Goal: Task Accomplishment & Management: Manage account settings

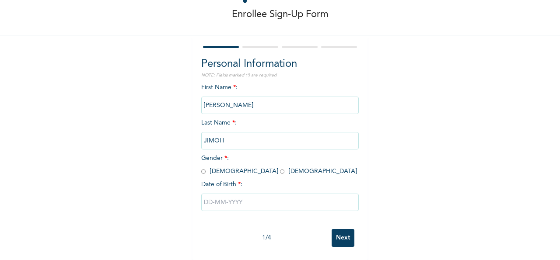
scroll to position [49, 0]
click at [201, 168] on input "radio" at bounding box center [203, 172] width 4 height 8
radio input "true"
click at [213, 194] on input "text" at bounding box center [279, 202] width 157 height 17
select select "7"
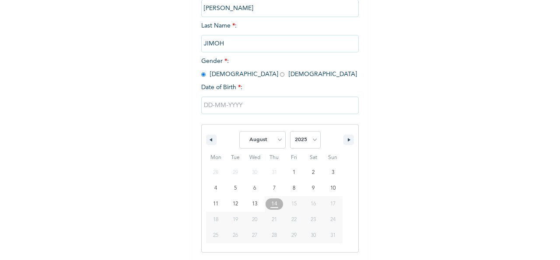
scroll to position [138, 0]
click at [290, 131] on select "2025 2024 2023 2022 2021 2020 2019 2018 2017 2016 2015 2014 2013 2012 2011 2010…" at bounding box center [305, 139] width 31 height 17
select select "1973"
click option "1973" at bounding box center [0, 0] width 0 height 0
click at [239, 131] on select "January February March April May June July August September October November De…" at bounding box center [262, 139] width 46 height 17
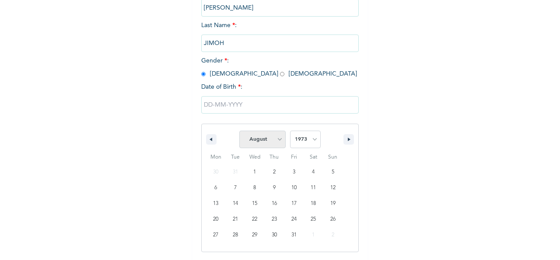
select select "0"
click option "January" at bounding box center [0, 0] width 0 height 0
type input "01/10/1973"
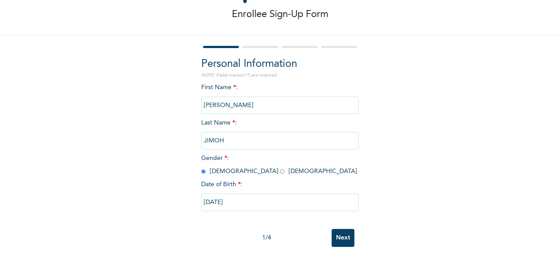
click at [340, 232] on input "Next" at bounding box center [343, 238] width 23 height 18
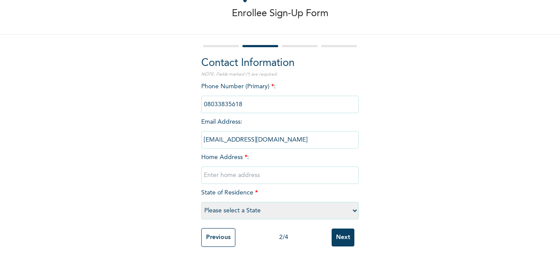
click at [203, 168] on input "text" at bounding box center [279, 175] width 157 height 17
type input "46, Aguntasolo Street, Ijeshatedo, Surulere Lagos"
click at [201, 202] on select "Please select a State Abia Abuja (FCT) Adamawa Akwa Ibom Anambra Bauchi Bayelsa…" at bounding box center [279, 210] width 157 height 17
select select "25"
click option "[GEOGRAPHIC_DATA]" at bounding box center [0, 0] width 0 height 0
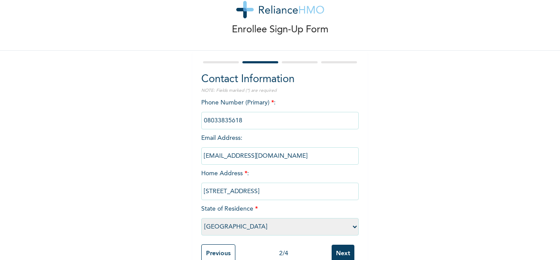
scroll to position [25, 0]
click at [240, 118] on input "phone" at bounding box center [279, 120] width 157 height 17
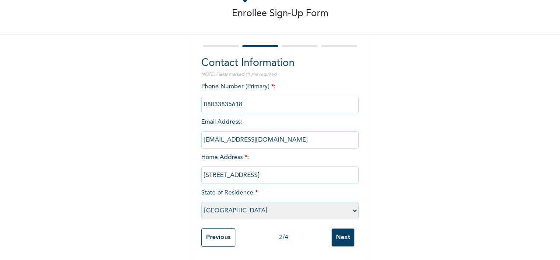
scroll to position [49, 0]
click at [339, 229] on input "Next" at bounding box center [343, 238] width 23 height 18
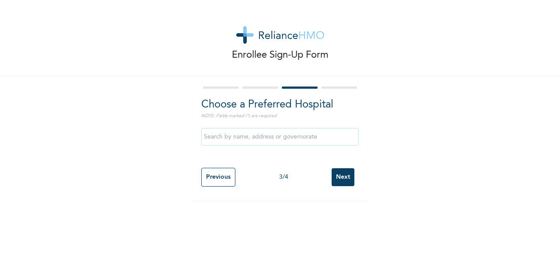
scroll to position [0, 0]
click at [224, 134] on input "text" at bounding box center [279, 136] width 157 height 17
type input "TopTee Medical Center"
click at [347, 178] on input "Next" at bounding box center [343, 177] width 23 height 18
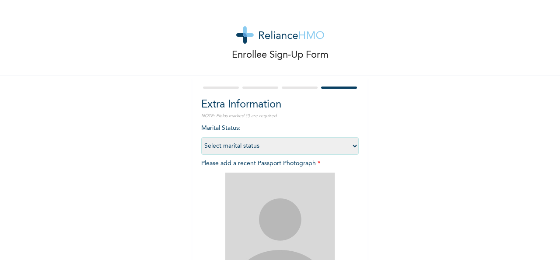
click at [201, 137] on select "Select marital status Single Married Divorced Widow/Widower" at bounding box center [279, 145] width 157 height 17
select select "2"
click option "Married" at bounding box center [0, 0] width 0 height 0
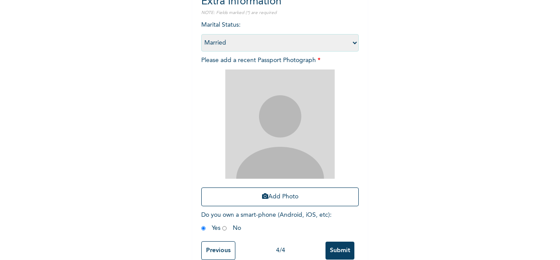
scroll to position [103, 0]
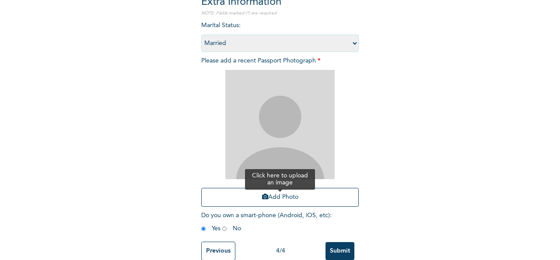
click at [273, 198] on button "Add Photo" at bounding box center [279, 197] width 157 height 19
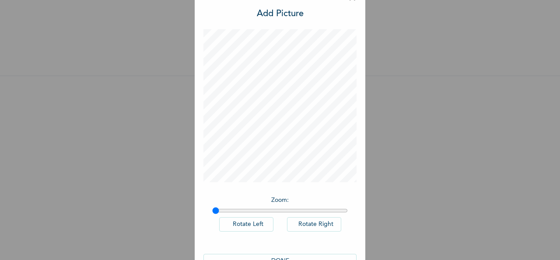
scroll to position [48, 0]
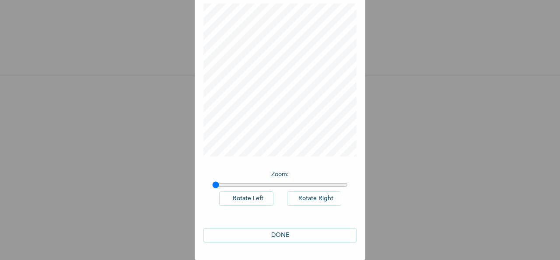
click at [276, 238] on button "DONE" at bounding box center [279, 235] width 153 height 14
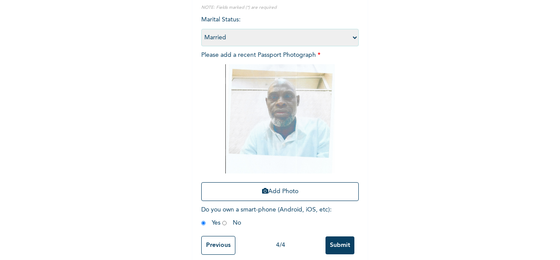
scroll to position [124, 0]
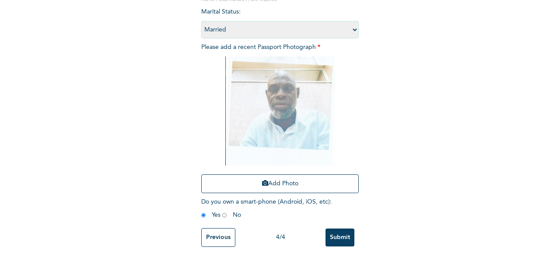
click at [336, 234] on input "Submit" at bounding box center [339, 238] width 29 height 18
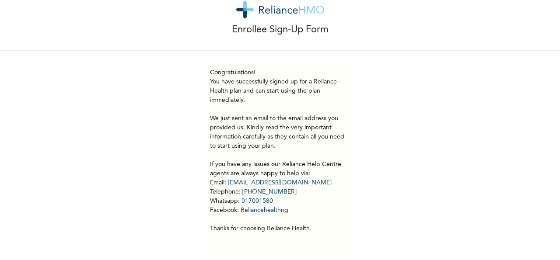
scroll to position [26, 0]
click at [251, 184] on a"] "hellonigeria@getreliancehealth.com" at bounding box center [280, 182] width 104 height 6
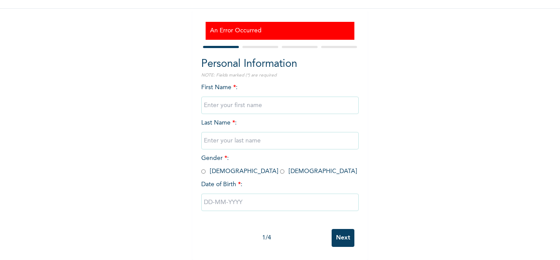
scroll to position [75, 0]
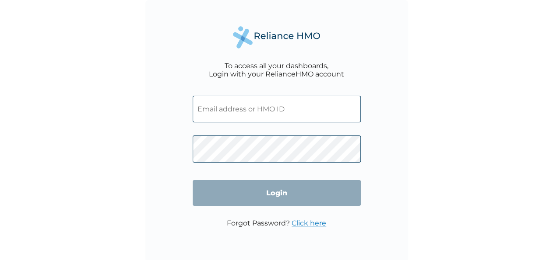
click at [306, 223] on link "Click here" at bounding box center [308, 223] width 35 height 8
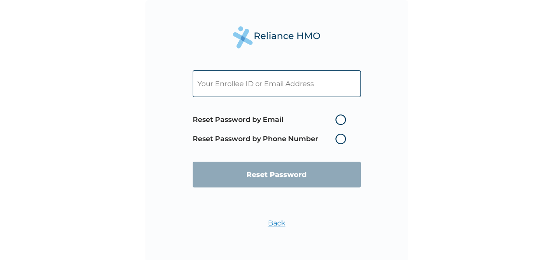
click at [338, 141] on label "Reset Password by Phone Number" at bounding box center [270, 139] width 157 height 10
click at [343, 141] on label "Reset Password by Phone Number" at bounding box center [270, 139] width 157 height 10
click at [340, 121] on label "Reset Password by Email" at bounding box center [270, 120] width 157 height 10
click at [337, 121] on input "Reset Password by Email" at bounding box center [330, 120] width 14 height 14
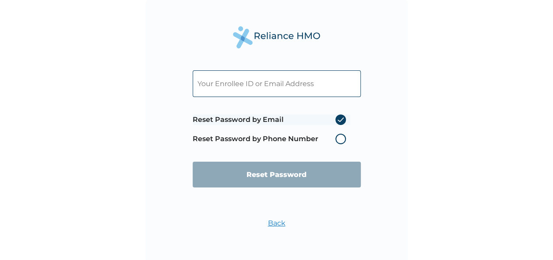
radio input "true"
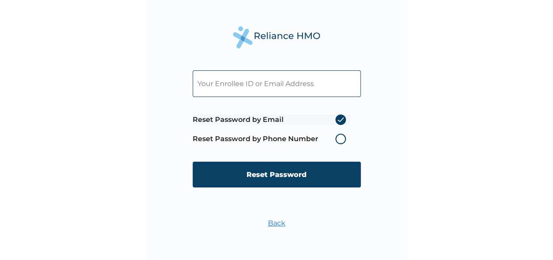
click at [276, 223] on link "Back" at bounding box center [276, 223] width 17 height 8
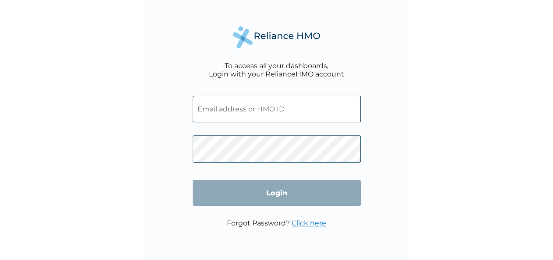
click at [210, 108] on input "text" at bounding box center [276, 109] width 168 height 27
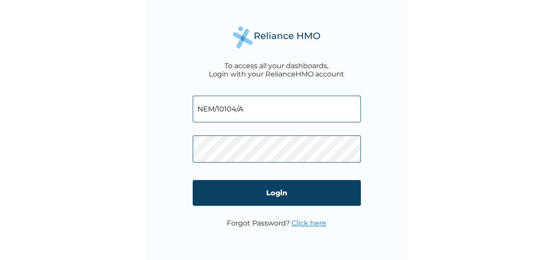
type input "NEM/10104/A"
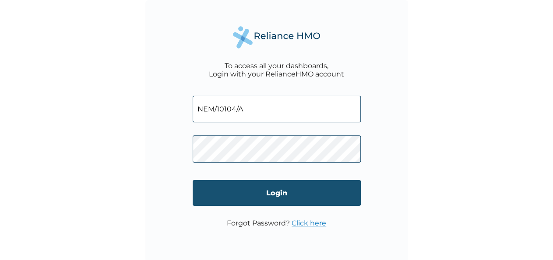
click at [280, 193] on input "Login" at bounding box center [276, 193] width 168 height 26
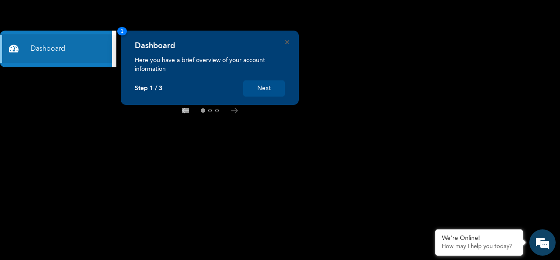
click at [265, 88] on button "Next" at bounding box center [264, 88] width 42 height 16
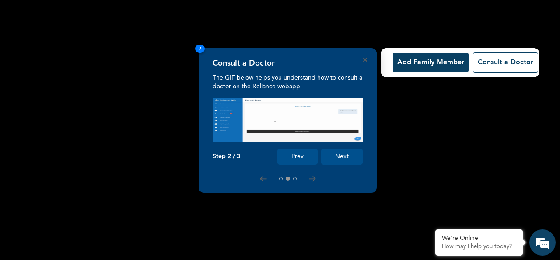
click at [419, 63] on button "Add Family Member" at bounding box center [431, 62] width 76 height 19
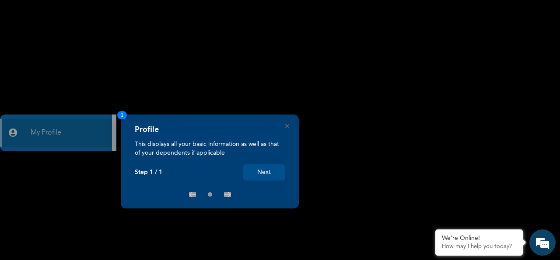
click at [266, 172] on button "Next" at bounding box center [264, 172] width 42 height 16
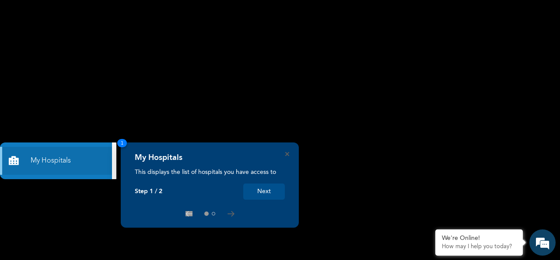
click at [269, 193] on button "Next" at bounding box center [264, 192] width 42 height 16
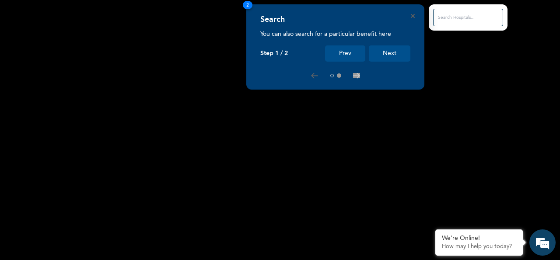
click at [387, 54] on button "Next" at bounding box center [390, 53] width 42 height 16
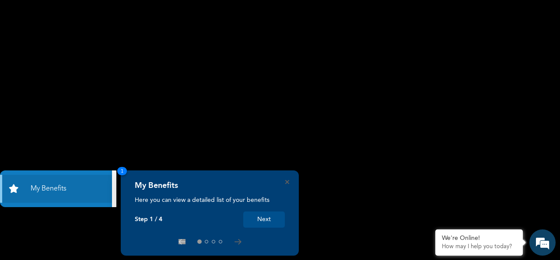
click at [266, 219] on button "Next" at bounding box center [264, 220] width 42 height 16
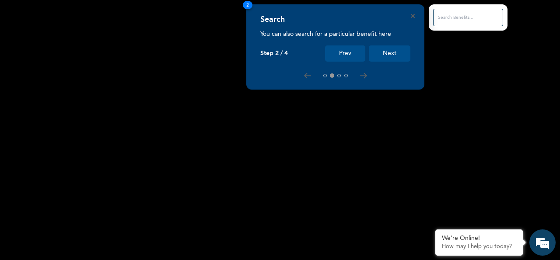
click at [390, 56] on button "Next" at bounding box center [390, 53] width 42 height 16
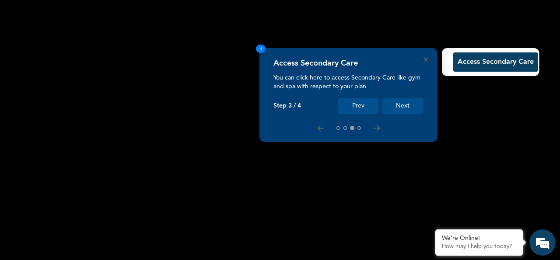
click at [406, 108] on button "Next" at bounding box center [403, 106] width 42 height 16
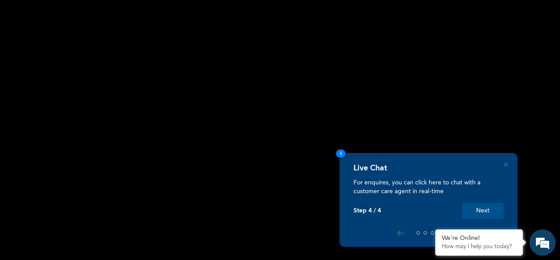
click at [481, 211] on button "Next" at bounding box center [483, 211] width 42 height 16
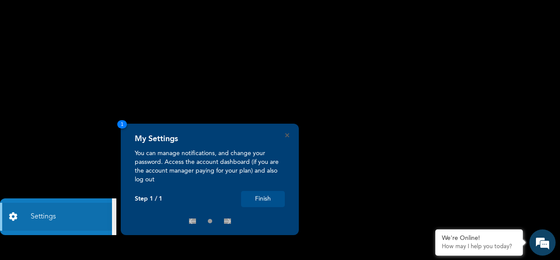
click at [262, 200] on button "Finish" at bounding box center [263, 199] width 44 height 16
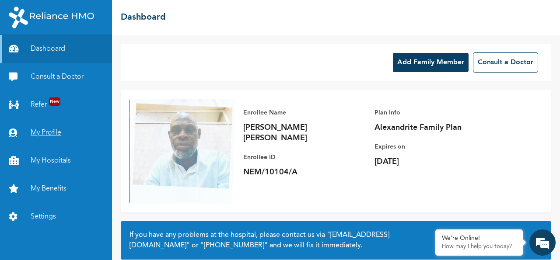
click at [42, 130] on link "My Profile" at bounding box center [56, 133] width 112 height 28
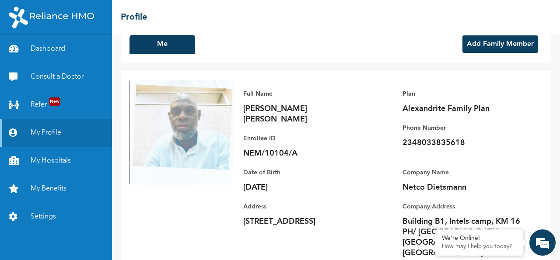
scroll to position [30, 0]
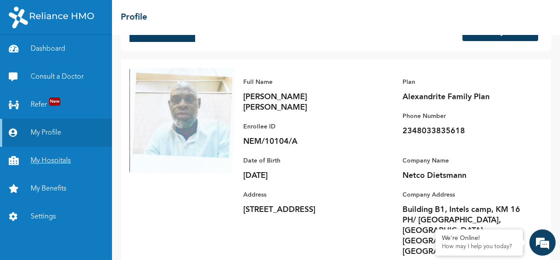
click at [46, 159] on link "My Hospitals" at bounding box center [56, 161] width 112 height 28
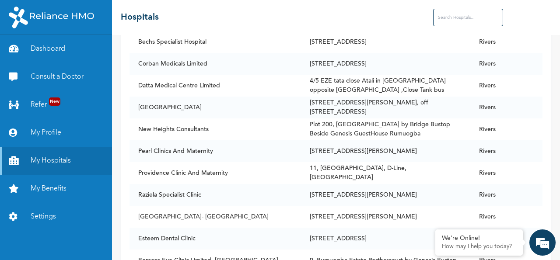
scroll to position [6158, 0]
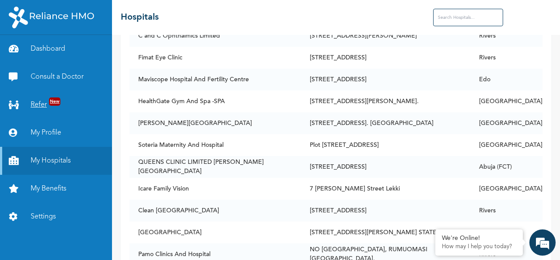
click at [34, 106] on link "Refer New" at bounding box center [56, 105] width 112 height 28
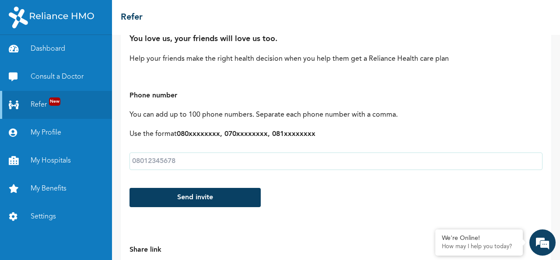
scroll to position [52, 0]
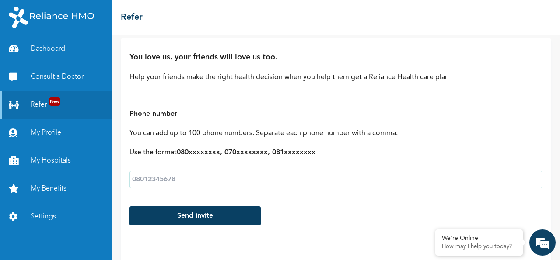
click at [49, 135] on link "My Profile" at bounding box center [56, 133] width 112 height 28
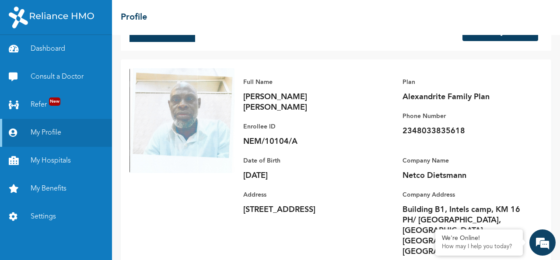
scroll to position [18, 0]
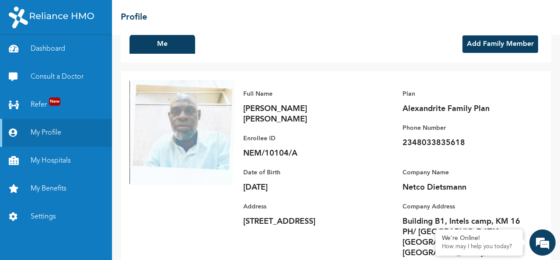
click at [485, 45] on button "Add Family Member" at bounding box center [500, 43] width 76 height 17
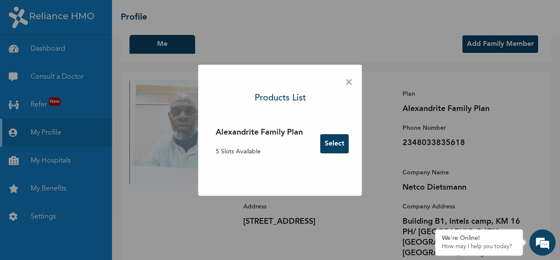
click at [337, 144] on button "Select" at bounding box center [334, 143] width 28 height 19
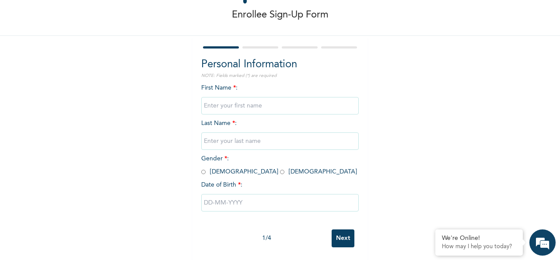
scroll to position [49, 0]
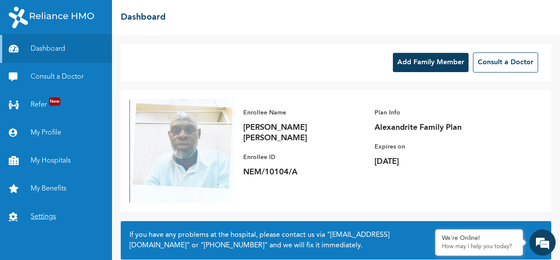
click at [38, 217] on link "Settings" at bounding box center [56, 217] width 112 height 28
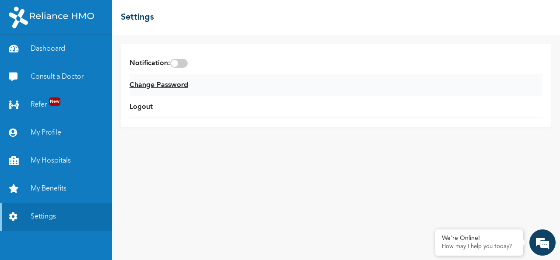
click at [165, 85] on link "Change Password" at bounding box center [158, 85] width 59 height 10
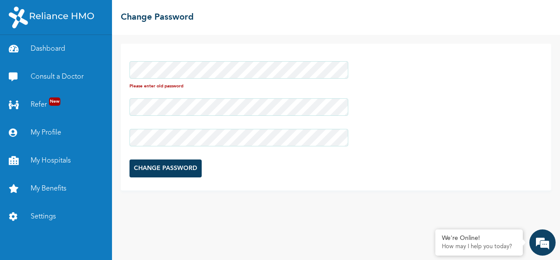
click at [434, 118] on div "Please enter old password CHANGE PASSWORD" at bounding box center [336, 117] width 430 height 147
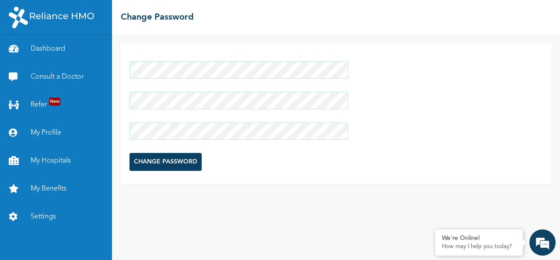
click at [166, 159] on input "CHANGE PASSWORD" at bounding box center [165, 162] width 72 height 18
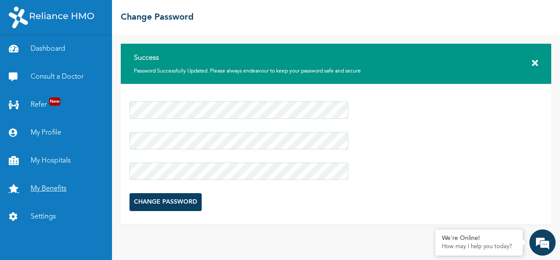
click at [42, 185] on link "My Benefits" at bounding box center [56, 189] width 112 height 28
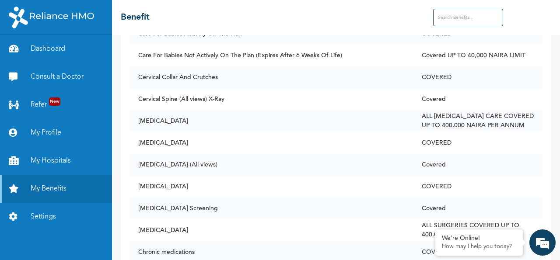
scroll to position [1043, 0]
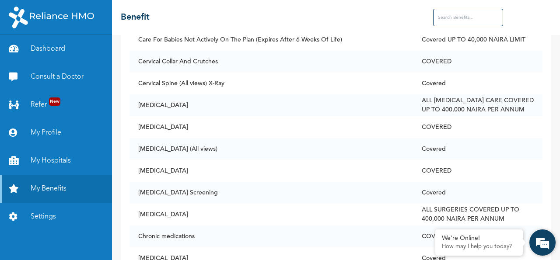
click at [555, 254] on div "We're Online! How may I help you today?" at bounding box center [542, 243] width 26 height 26
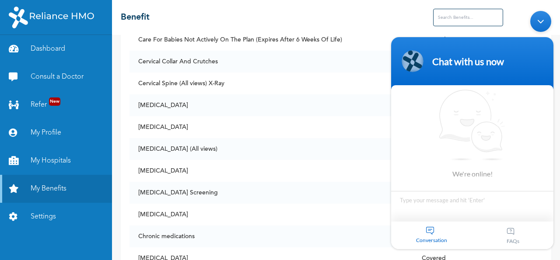
click at [555, 252] on body "Chat with us now We're online! Conversation FAQs" at bounding box center [472, 129] width 171 height 247
click at [555, 253] on body "Chat with us now We're online! Conversation FAQs" at bounding box center [472, 129] width 171 height 247
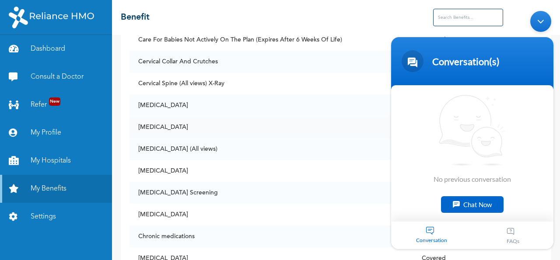
click at [350, 124] on td "Chest X-Ray" at bounding box center [270, 127] width 283 height 22
click at [539, 23] on div "Minimize live chat window" at bounding box center [540, 20] width 21 height 21
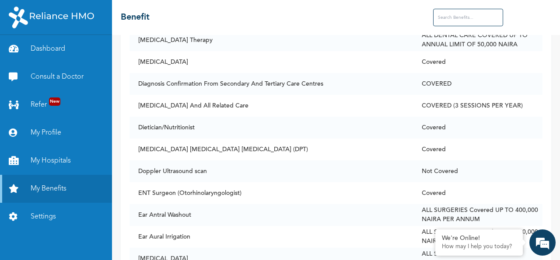
scroll to position [1605, 0]
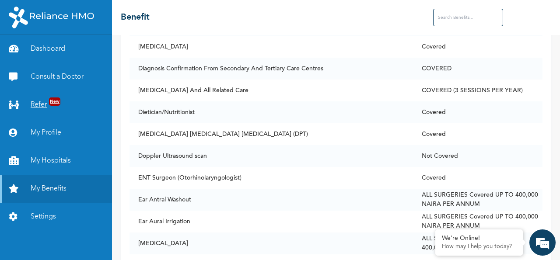
click at [35, 104] on link "Refer New" at bounding box center [56, 105] width 112 height 28
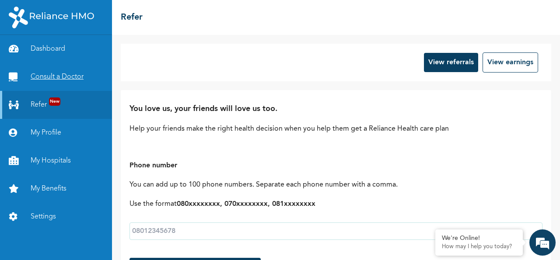
click at [55, 77] on link "Consult a Doctor" at bounding box center [56, 77] width 112 height 28
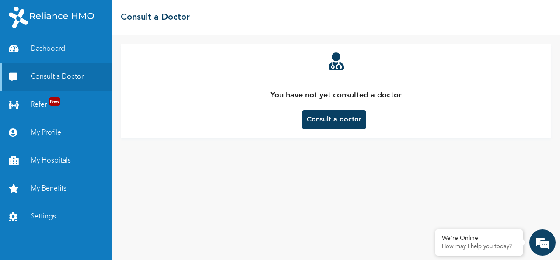
click at [39, 217] on link "Settings" at bounding box center [56, 217] width 112 height 28
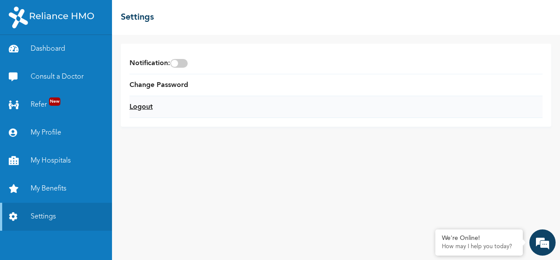
click at [140, 105] on link "Logout" at bounding box center [140, 107] width 23 height 10
